Goal: Information Seeking & Learning: Understand process/instructions

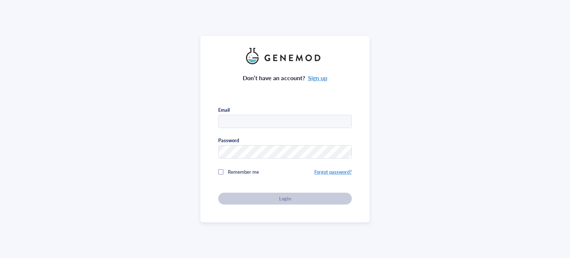
click at [224, 172] on div "Remember me" at bounding box center [266, 171] width 96 height 15
click at [243, 127] on div "Don’t have an account? Sign up Email Password Remember me Forgot password? Login" at bounding box center [285, 134] width 134 height 140
click at [236, 121] on input "text" at bounding box center [285, 121] width 133 height 13
type input "[EMAIL_ADDRESS][DOMAIN_NAME]"
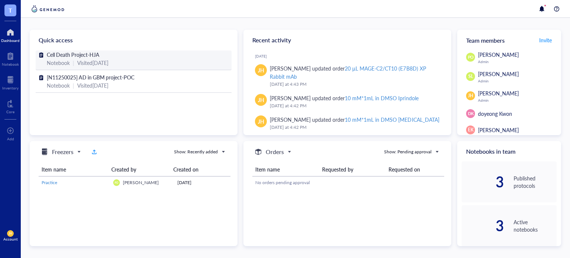
click at [76, 55] on span "Cell Death Project-HJA" at bounding box center [73, 54] width 53 height 7
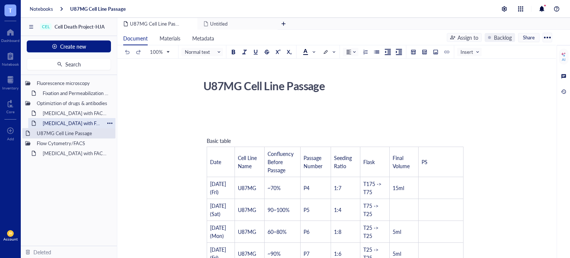
click at [78, 122] on div "[MEDICAL_DATA] with FACSymphonyA1 (Optimization of Annexin V, PI, DRAQ7 with [M…" at bounding box center [71, 123] width 65 height 10
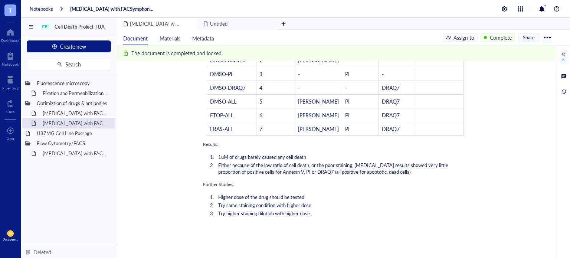
scroll to position [513, 0]
click at [79, 114] on div "[MEDICAL_DATA] with FACSymphonyA1 (Optimization of [MEDICAL_DATA], Erastin2)" at bounding box center [71, 113] width 65 height 10
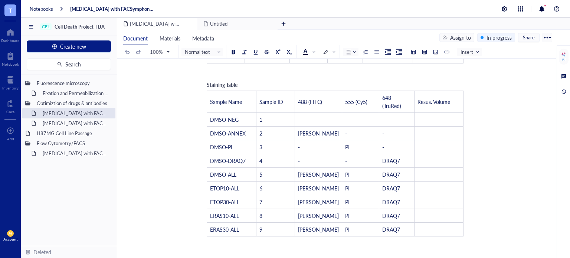
scroll to position [546, 0]
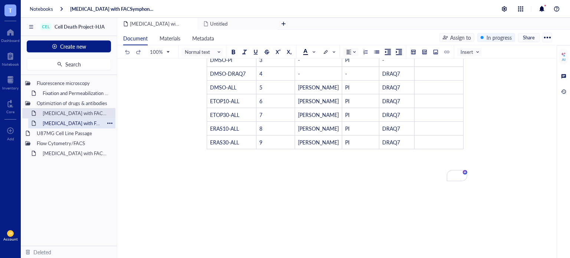
click at [92, 127] on div "[MEDICAL_DATA] with FACSymphonyA1 (Optimization of Annexin V, PI, DRAQ7 with [M…" at bounding box center [71, 123] width 65 height 10
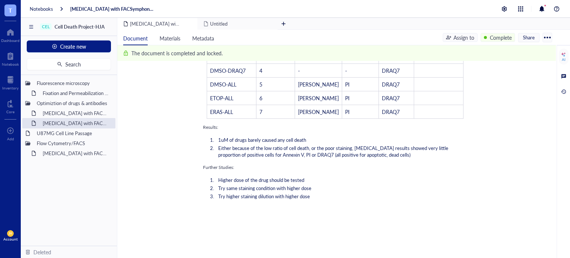
scroll to position [526, 0]
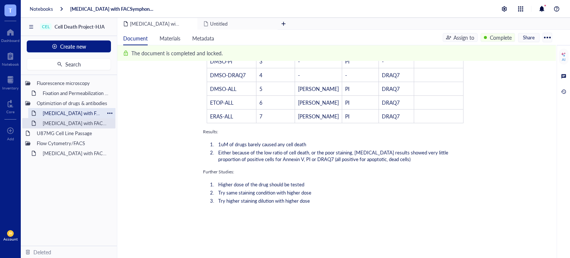
click at [78, 109] on div "[MEDICAL_DATA] with FACSymphonyA1 (Optimization of [MEDICAL_DATA], Erastin2)" at bounding box center [71, 113] width 65 height 10
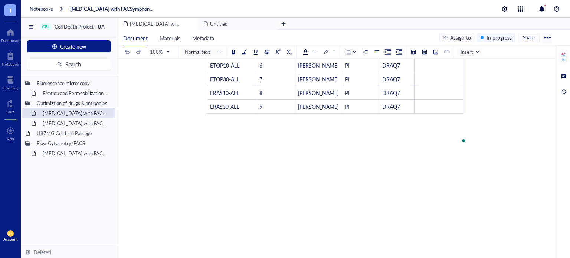
scroll to position [589, 0]
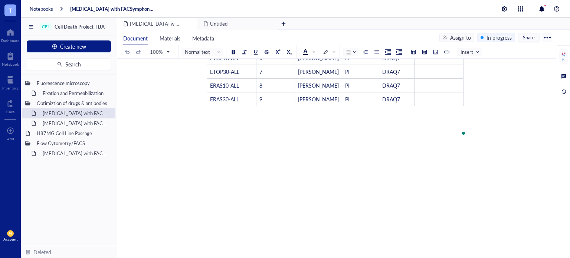
click at [283, 116] on div "To enrich screen reader interactions, please activate Accessibility in Grammarl…" at bounding box center [335, 124] width 264 height 27
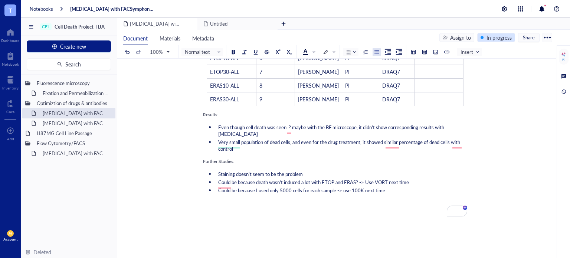
click at [489, 35] on div "In progress" at bounding box center [498, 37] width 25 height 8
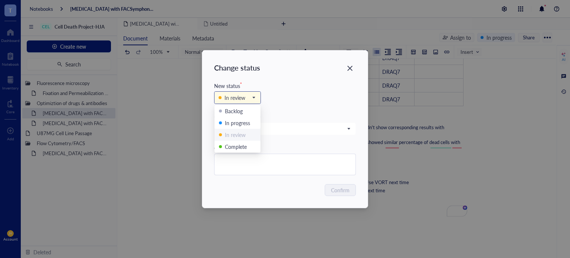
click at [246, 92] on input "search" at bounding box center [234, 97] width 31 height 11
click at [236, 146] on div "Complete" at bounding box center [236, 146] width 22 height 8
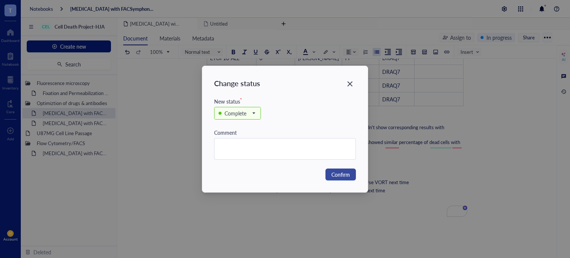
click at [347, 178] on span "Confirm" at bounding box center [340, 174] width 19 height 8
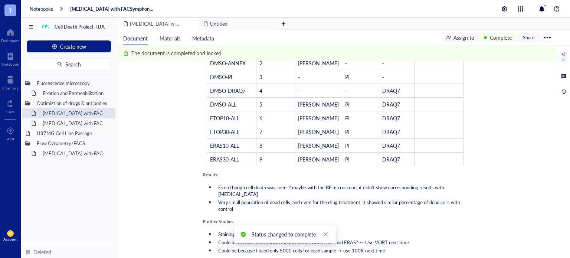
scroll to position [531, 0]
click at [108, 114] on div at bounding box center [109, 113] width 5 height 5
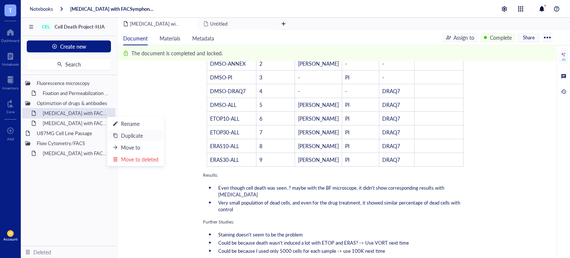
click at [132, 135] on div "Duplicate" at bounding box center [132, 135] width 22 height 8
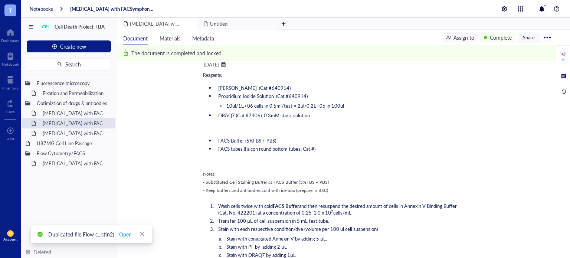
scroll to position [0, 0]
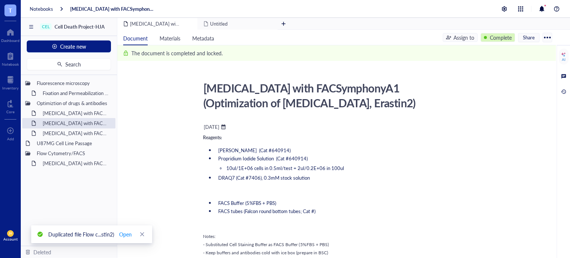
click at [500, 40] on div "Complete" at bounding box center [501, 37] width 22 height 8
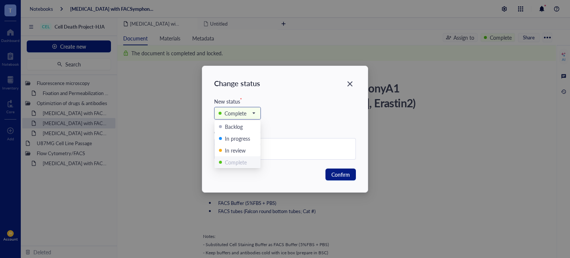
click at [243, 118] on div "Complete" at bounding box center [237, 113] width 46 height 12
click at [236, 134] on div "In progress" at bounding box center [237, 138] width 25 height 8
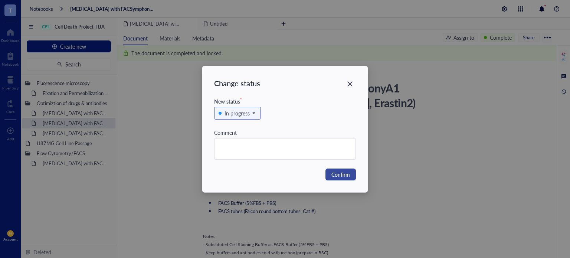
click at [337, 173] on span "Confirm" at bounding box center [340, 174] width 19 height 8
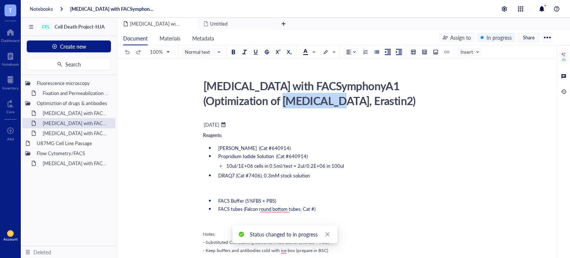
drag, startPoint x: 266, startPoint y: 103, endPoint x: 216, endPoint y: 97, distance: 50.5
click at [216, 97] on div "[MEDICAL_DATA] with FACSymphonyA1 (Optimization of [MEDICAL_DATA], Erastin2)" at bounding box center [332, 92] width 264 height 33
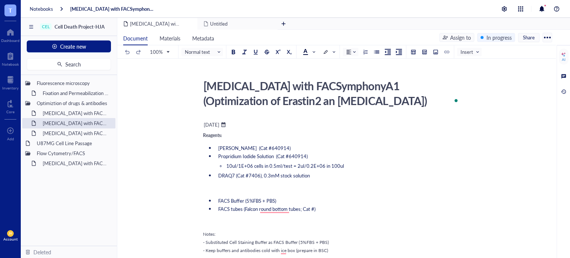
type textarea "[MEDICAL_DATA] with FACSymphonyA1 (Optimization of Erastin2 and [MEDICAL_DATA])"
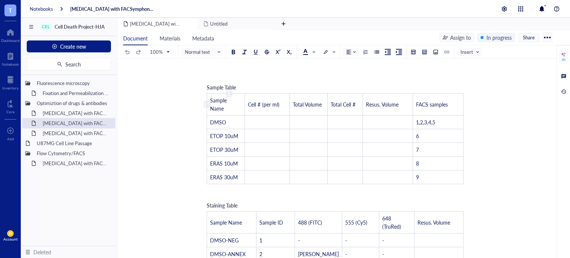
scroll to position [338, 0]
click at [224, 132] on span "ETOP 10uM" at bounding box center [224, 135] width 28 height 7
drag, startPoint x: 223, startPoint y: 128, endPoint x: 208, endPoint y: 124, distance: 15.6
click at [208, 129] on td "ETOP 10uM" at bounding box center [226, 136] width 38 height 14
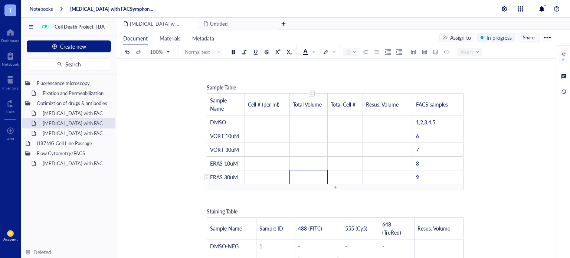
click at [303, 170] on td "﻿" at bounding box center [309, 177] width 38 height 14
click at [322, 184] on div "To enrich screen reader interactions, please activate Accessibility in Grammarl…" at bounding box center [335, 187] width 257 height 6
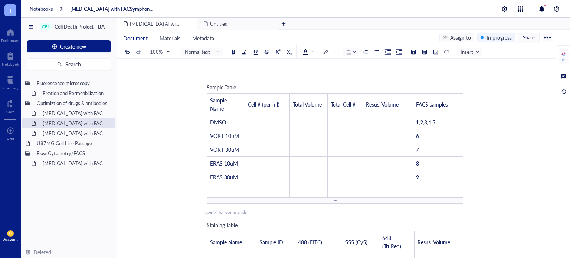
click at [324, 198] on div "To enrich screen reader interactions, please activate Accessibility in Grammarl…" at bounding box center [335, 201] width 257 height 6
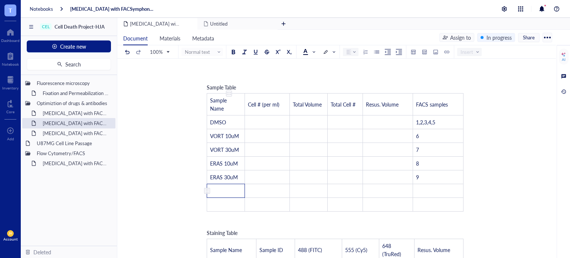
click at [226, 184] on td "﻿" at bounding box center [226, 191] width 38 height 14
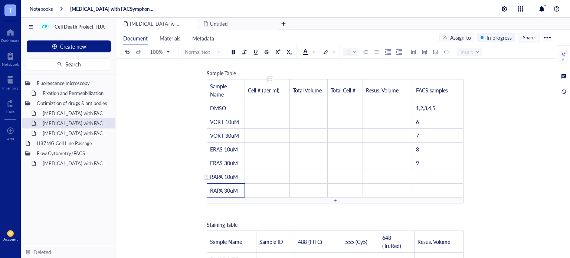
scroll to position [355, 0]
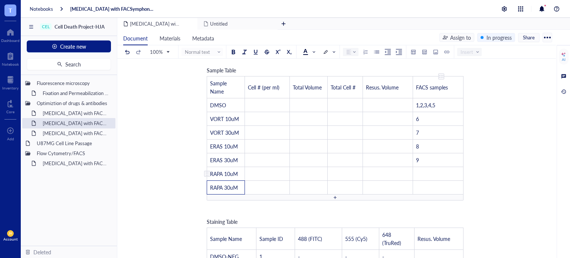
click at [427, 161] on tbody "Sample Name Cell # (per ml) Total Volume Total Cell # Resus. Volume FACS sample…" at bounding box center [335, 135] width 256 height 118
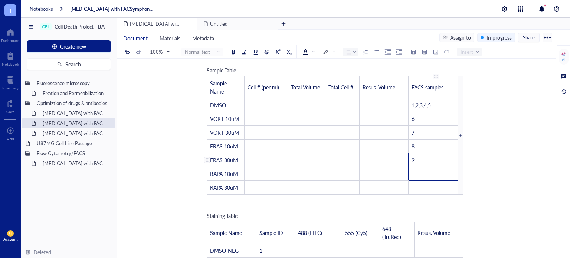
scroll to position [370, 0]
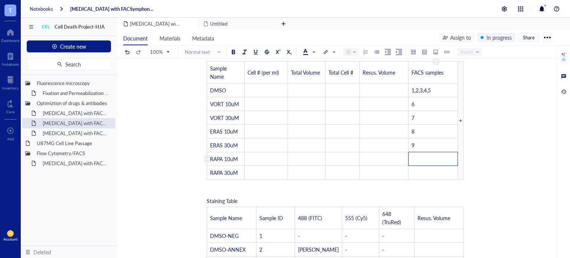
click at [427, 161] on td "﻿" at bounding box center [432, 159] width 49 height 14
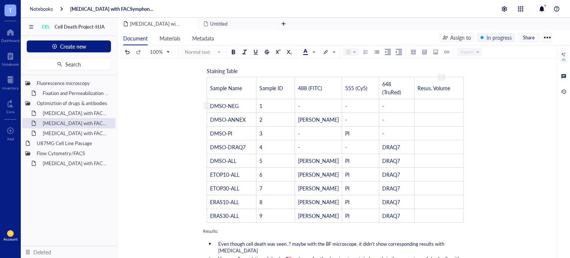
scroll to position [501, 0]
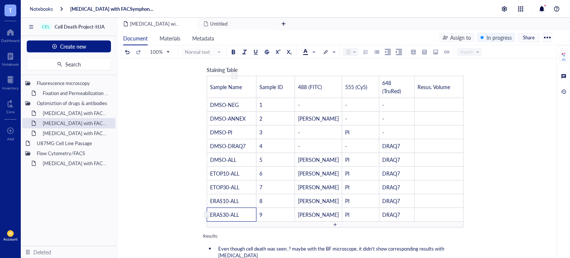
click at [245, 208] on td "ERAS30-ALL" at bounding box center [231, 215] width 49 height 14
click at [251, 222] on div "To enrich screen reader interactions, please activate Accessibility in Grammarl…" at bounding box center [335, 225] width 257 height 6
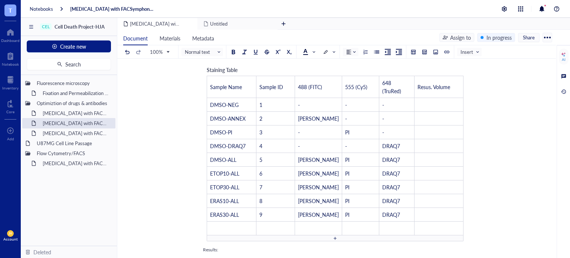
click at [261, 235] on div "To enrich screen reader interactions, please activate Accessibility in Grammarl…" at bounding box center [335, 238] width 257 height 6
click at [226, 170] on span "ETOP10-ALL" at bounding box center [224, 173] width 29 height 7
drag, startPoint x: 224, startPoint y: 165, endPoint x: 209, endPoint y: 164, distance: 15.2
click at [209, 167] on td "ETOP10-ALL" at bounding box center [231, 174] width 49 height 14
click at [209, 171] on div "To enrich screen reader interactions, please activate Accessibility in Grammarl…" at bounding box center [206, 173] width 5 height 5
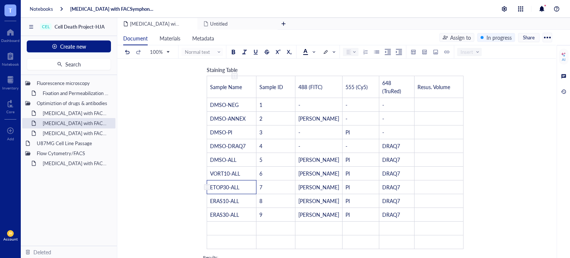
click at [221, 183] on span "ETOP30-ALL" at bounding box center [224, 186] width 29 height 7
drag, startPoint x: 224, startPoint y: 178, endPoint x: 211, endPoint y: 178, distance: 12.6
click at [211, 183] on span "ETOP30-ALL" at bounding box center [224, 186] width 29 height 7
drag, startPoint x: 306, startPoint y: 204, endPoint x: 358, endPoint y: 204, distance: 51.2
click at [358, 208] on tr "ERAS30-ALL 9 Annexin V PI DRAQ7 ﻿" at bounding box center [335, 215] width 256 height 14
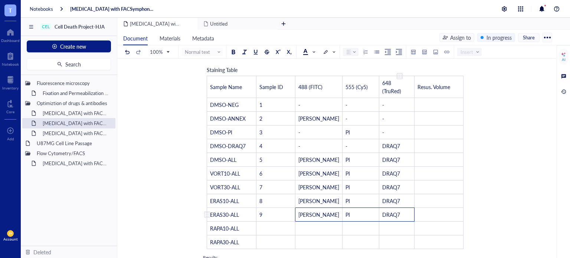
drag, startPoint x: 303, startPoint y: 206, endPoint x: 395, endPoint y: 203, distance: 91.7
click at [395, 208] on tr "ERAS30-ALL 9 Annexin V PI DRAQ7 ﻿" at bounding box center [335, 215] width 256 height 14
click at [316, 222] on td "﻿" at bounding box center [318, 229] width 47 height 14
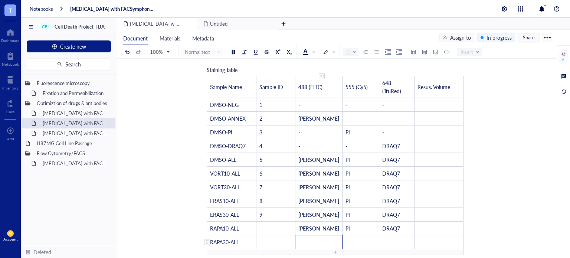
click at [306, 235] on td "﻿" at bounding box center [318, 242] width 47 height 14
click at [271, 222] on td "﻿" at bounding box center [275, 229] width 39 height 14
click at [355, 85] on span "555 (Cy5)" at bounding box center [356, 86] width 22 height 7
drag, startPoint x: 402, startPoint y: 81, endPoint x: 386, endPoint y: 81, distance: 16.0
click at [386, 81] on span "648 (TruRed)" at bounding box center [391, 87] width 19 height 16
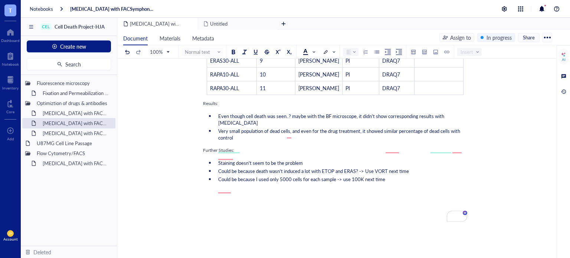
scroll to position [656, 0]
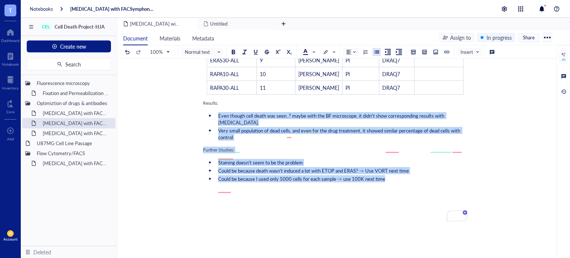
drag, startPoint x: 402, startPoint y: 203, endPoint x: 199, endPoint y: 127, distance: 216.6
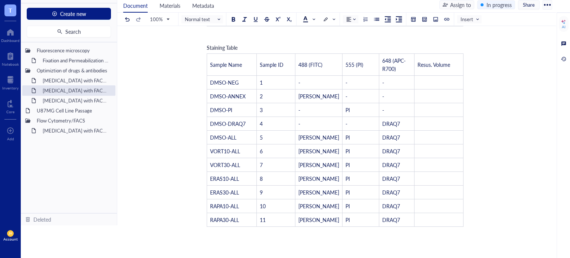
scroll to position [0, 0]
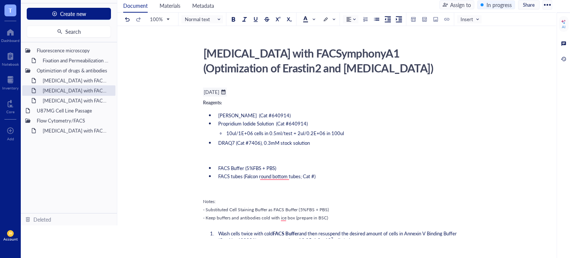
click at [226, 92] on div "To enrich screen reader interactions, please activate Accessibility in Grammarl…" at bounding box center [223, 91] width 5 height 5
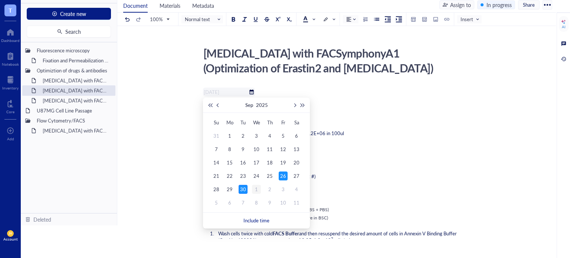
type input "[DATE]"
click at [257, 188] on div "1" at bounding box center [256, 189] width 9 height 9
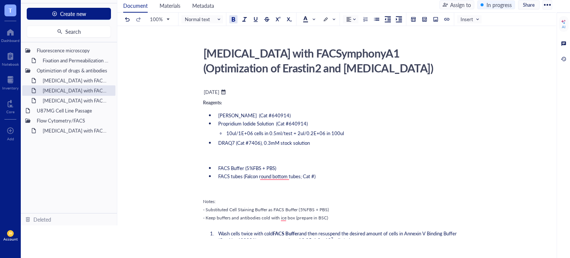
click at [276, 102] on div "Reagents:" at bounding box center [335, 102] width 264 height 7
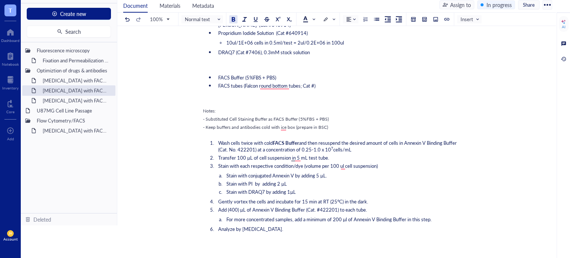
scroll to position [91, 0]
click at [332, 129] on div "- Keep buffers and antibodies cold with ice box (prepare in BSC)" at bounding box center [335, 127] width 264 height 7
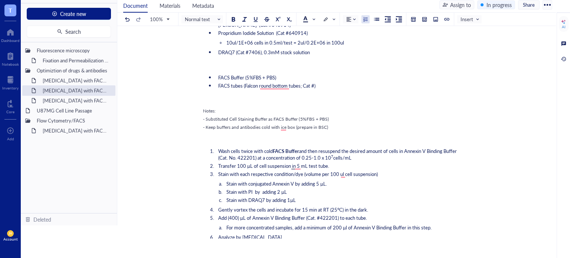
click at [220, 151] on span "Wash cells twice with cold" at bounding box center [245, 150] width 55 height 7
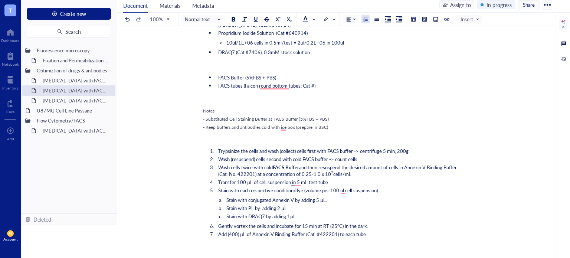
click at [329, 148] on span "Trypsinize the cells and wash (collect) cells first with FACS buffer -> centrif…" at bounding box center [313, 150] width 190 height 7
click at [217, 167] on li "Wash cells twice with cold FACS Buffer and then resuspend the desired amount of…" at bounding box center [341, 170] width 252 height 13
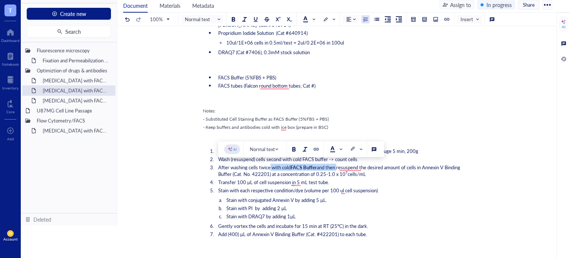
drag, startPoint x: 338, startPoint y: 167, endPoint x: 270, endPoint y: 167, distance: 67.5
click at [270, 167] on li "After washing cells twice with cold FACS Buffer and then resuspend the desired …" at bounding box center [341, 170] width 252 height 13
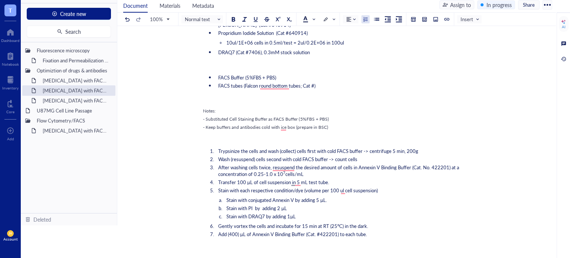
scroll to position [117, 0]
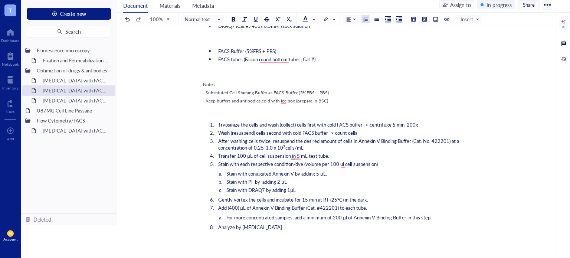
click at [359, 138] on span "After washing cells twice, resuspend the desired amount of cells in Annexin V B…" at bounding box center [339, 144] width 242 height 14
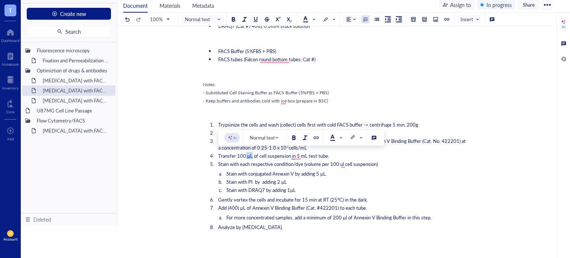
drag, startPoint x: 251, startPoint y: 154, endPoint x: 244, endPoint y: 157, distance: 7.3
click at [244, 157] on span "Transfer 100 µL of cell suspension in 5 mL test tube." at bounding box center [273, 155] width 111 height 7
copy span "µL"
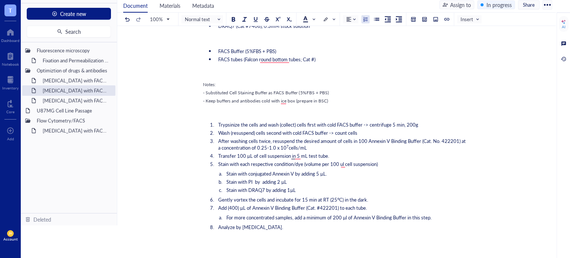
click at [398, 146] on li "After washing cells twice, resuspend the desired amount of cells in 100 Annexin…" at bounding box center [341, 144] width 252 height 13
click at [367, 141] on span "After washing cells twice, resuspend the desired amount of cells in 100 Annexin…" at bounding box center [342, 144] width 249 height 14
click at [344, 146] on li "After washing cells twice, resuspend the desired amount of cells in 100 µL Anne…" at bounding box center [341, 144] width 252 height 13
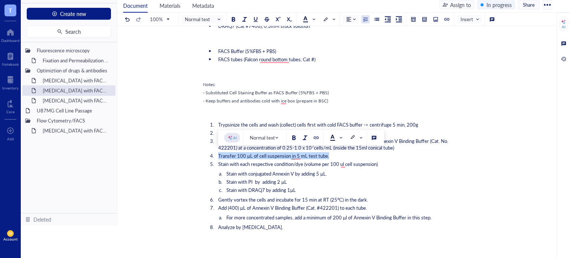
drag, startPoint x: 331, startPoint y: 156, endPoint x: 219, endPoint y: 156, distance: 111.7
click at [219, 156] on li "Transfer 100 µL of cell suspension in 5 mL test tube." at bounding box center [341, 155] width 252 height 7
click at [219, 156] on span "Transfer 100 µL of cell suspension in 5 mL test tube." at bounding box center [273, 155] width 111 height 7
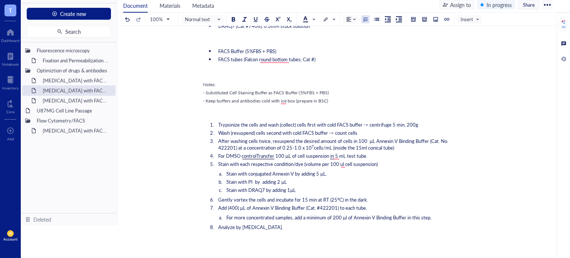
click at [368, 139] on span "After washing cells twice, resuspend the desired amount of cells in 100 µL Anne…" at bounding box center [333, 144] width 231 height 14
click at [272, 139] on span "After washing cells twice, resuspend the desired amount of cells in 100 µL Anne…" at bounding box center [343, 144] width 250 height 14
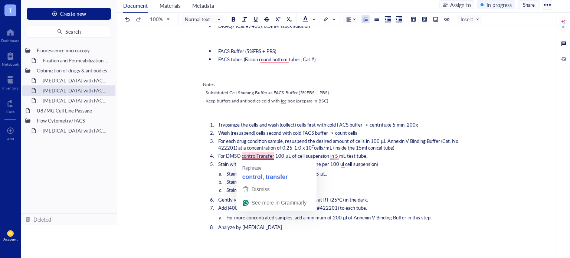
click at [257, 153] on span "For DMSO controlTransfer 100 µL of cell suspension in 5 mL test tube." at bounding box center [292, 155] width 149 height 7
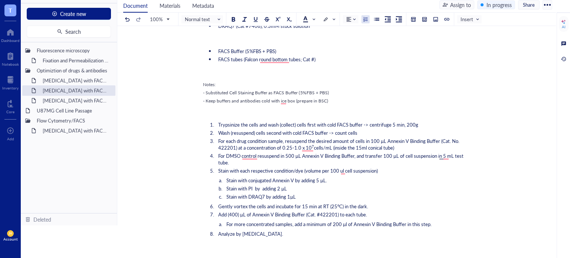
click at [423, 163] on li "For DMSO control resuspend in 500 µL Annexin V Binding Buffer, and transfer 100…" at bounding box center [341, 158] width 252 height 13
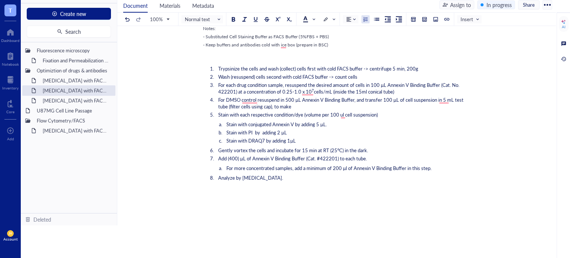
scroll to position [172, 0]
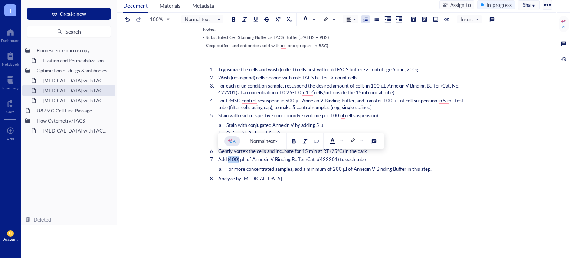
drag, startPoint x: 239, startPoint y: 159, endPoint x: 228, endPoint y: 161, distance: 11.4
click at [228, 161] on span "Add (400) µL of Annexin V Binding Buffer (Cat. #422201) to each tube." at bounding box center [292, 158] width 149 height 7
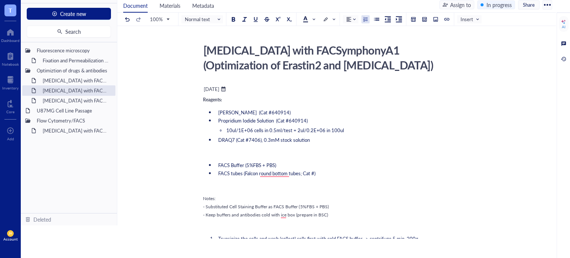
scroll to position [3, 0]
click at [324, 135] on ul "Annexin V (Cat #640914) Propridium Iodide Solution (Cat #640914) 10ul/1E+06 cel…" at bounding box center [335, 126] width 264 height 37
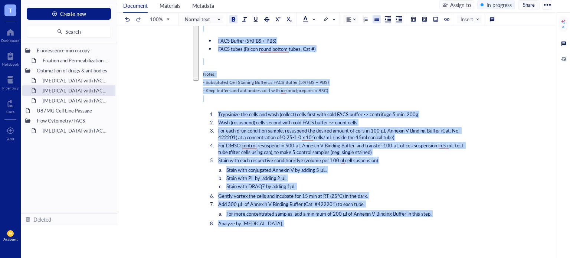
scroll to position [150, 0]
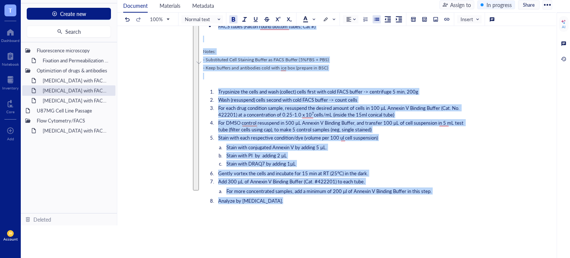
drag, startPoint x: 203, startPoint y: 102, endPoint x: 294, endPoint y: 198, distance: 132.8
copy div "Loremips: Dolorsi A (Con #190627) Adipiscing Elitse Doeiusmo (Tem #173350) 92in…"
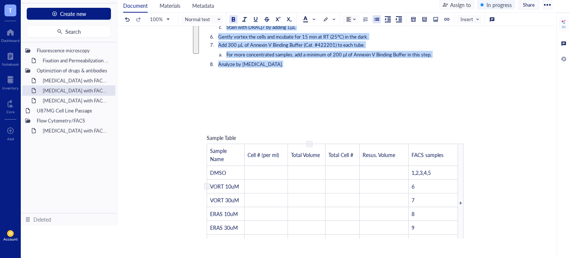
scroll to position [286, 0]
click at [292, 68] on ol "Trypsinize the cells and wash (collect) cells first with cold FACS buffer -> ce…" at bounding box center [335, 9] width 264 height 119
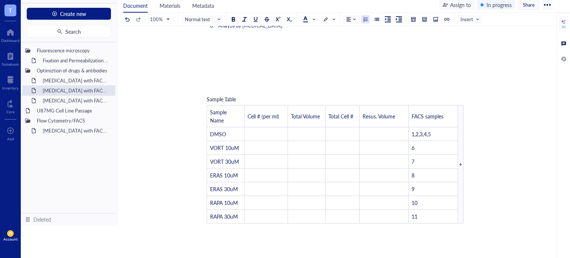
scroll to position [358, 0]
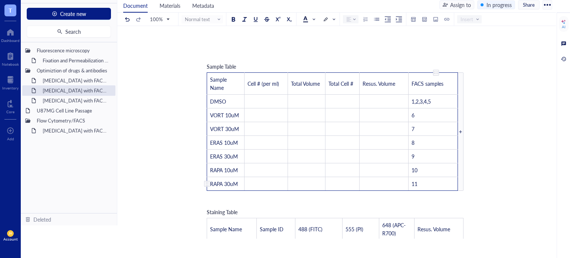
drag, startPoint x: 207, startPoint y: 78, endPoint x: 444, endPoint y: 184, distance: 258.8
click at [444, 184] on tbody "Sample Name Cell # (per ml) Total Volume Total Cell # Resus. Volume FACS sample…" at bounding box center [332, 132] width 251 height 118
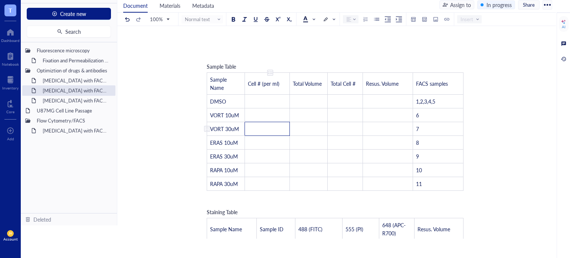
click at [272, 129] on tbody "Sample Name Cell # (per ml) Total Volume Total Cell # Resus. Volume FACS sample…" at bounding box center [335, 132] width 256 height 118
click at [217, 80] on span "Sample Name" at bounding box center [219, 84] width 18 height 16
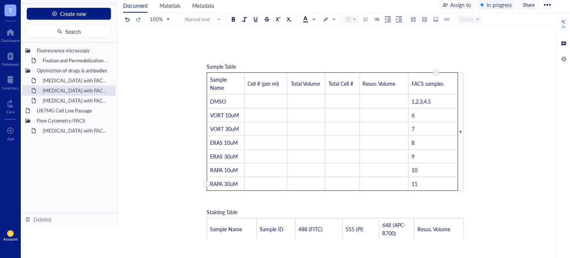
drag, startPoint x: 210, startPoint y: 79, endPoint x: 437, endPoint y: 181, distance: 249.8
